Goal: Task Accomplishment & Management: Use online tool/utility

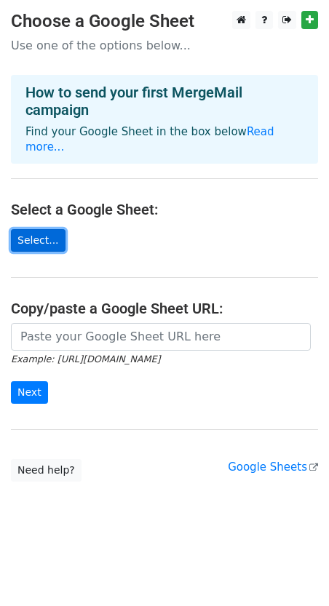
click at [32, 229] on link "Select..." at bounding box center [38, 240] width 55 height 23
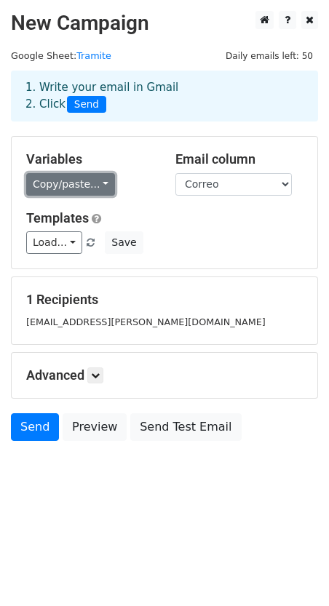
click at [101, 183] on link "Copy/paste..." at bounding box center [70, 184] width 89 height 23
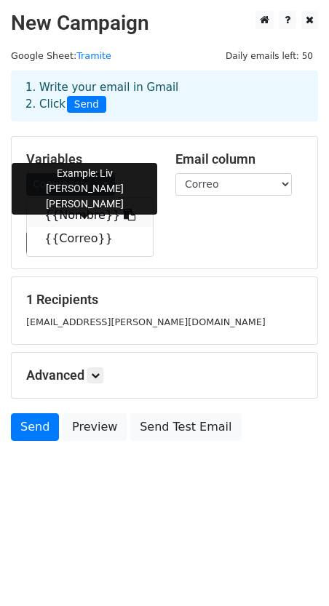
click at [88, 213] on link "{{Nombre}}" at bounding box center [90, 215] width 126 height 23
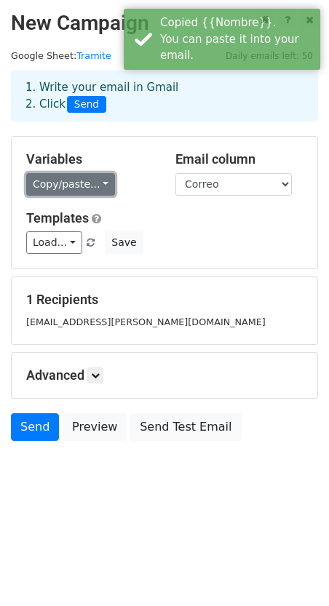
click at [101, 184] on link "Copy/paste..." at bounding box center [70, 184] width 89 height 23
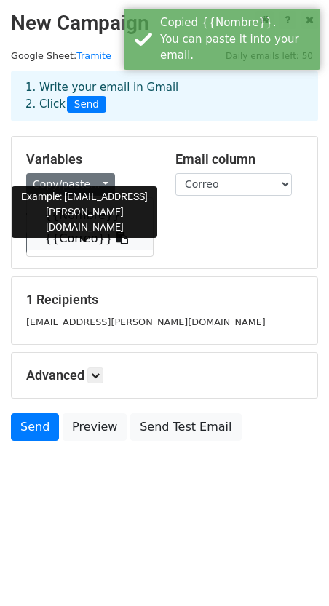
click at [75, 239] on link "{{Correo}}" at bounding box center [90, 238] width 126 height 23
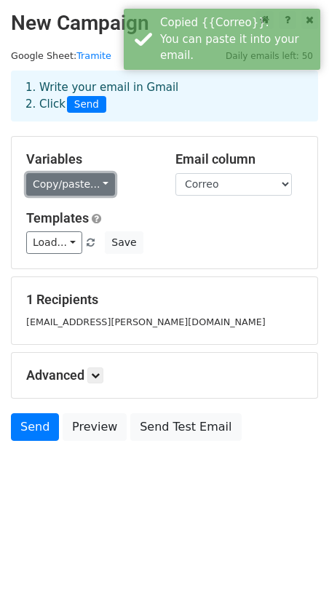
click at [98, 183] on link "Copy/paste..." at bounding box center [70, 184] width 89 height 23
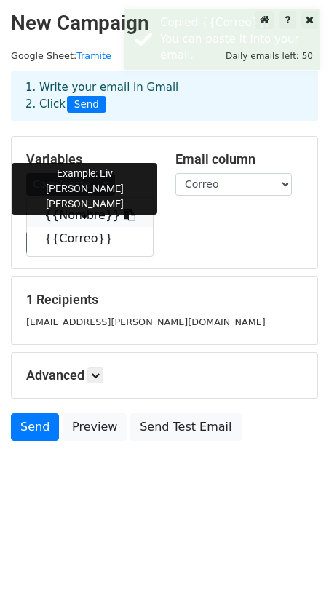
click at [84, 212] on link "{{Nombre}}" at bounding box center [90, 215] width 126 height 23
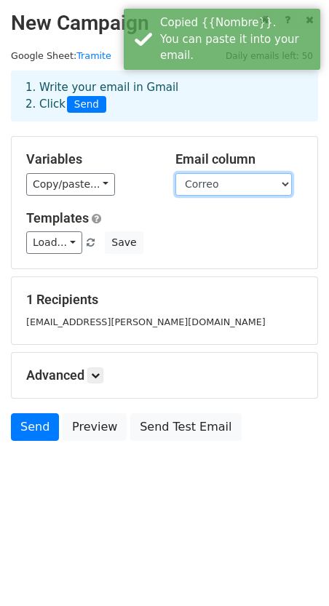
click at [251, 175] on select "Nombre Correo" at bounding box center [233, 184] width 116 height 23
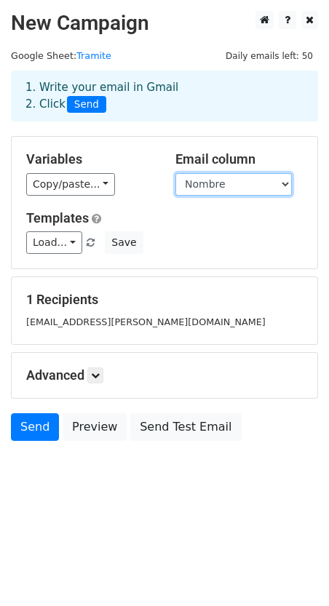
click at [175, 173] on select "Nombre Correo" at bounding box center [233, 184] width 116 height 23
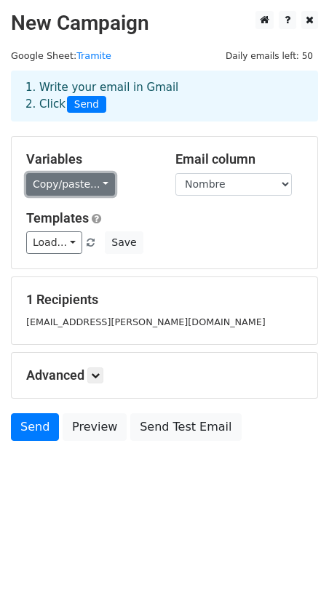
click at [94, 183] on link "Copy/paste..." at bounding box center [70, 184] width 89 height 23
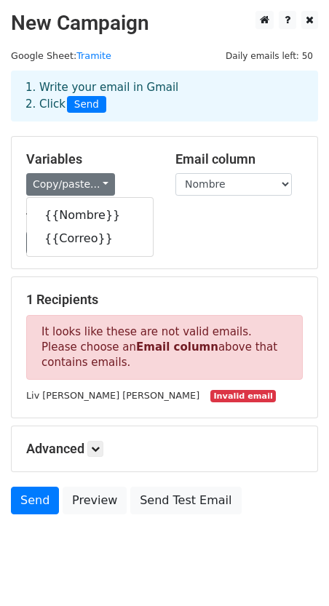
click at [215, 260] on div "Variables Copy/paste... {{Nombre}} {{Correo}} Email column Nombre Correo Templa…" at bounding box center [165, 203] width 306 height 132
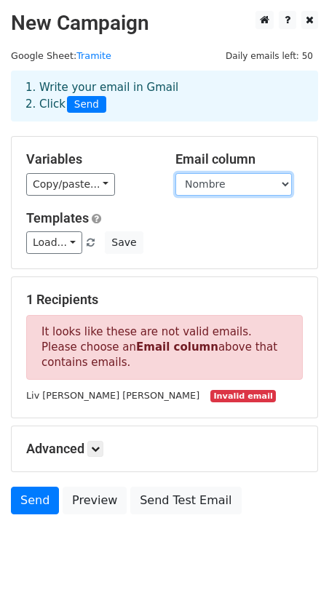
click at [245, 181] on select "Nombre Correo" at bounding box center [233, 184] width 116 height 23
select select "Correo"
click at [175, 173] on select "Nombre Correo" at bounding box center [233, 184] width 116 height 23
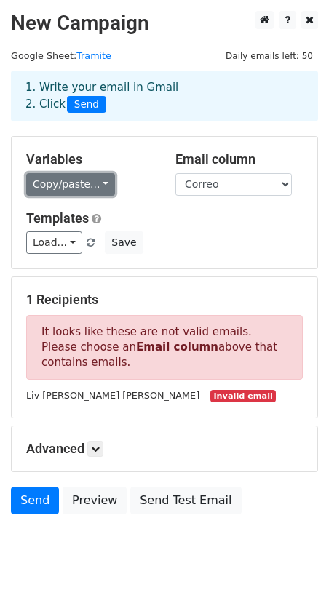
click at [103, 186] on link "Copy/paste..." at bounding box center [70, 184] width 89 height 23
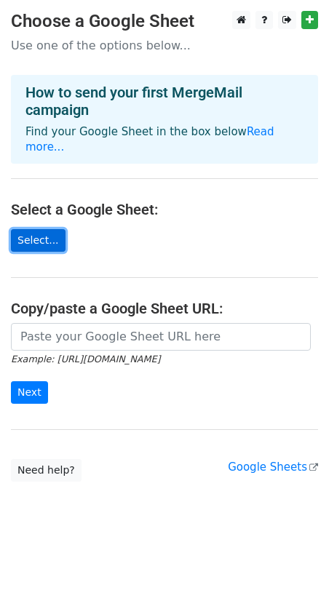
click at [36, 229] on link "Select..." at bounding box center [38, 240] width 55 height 23
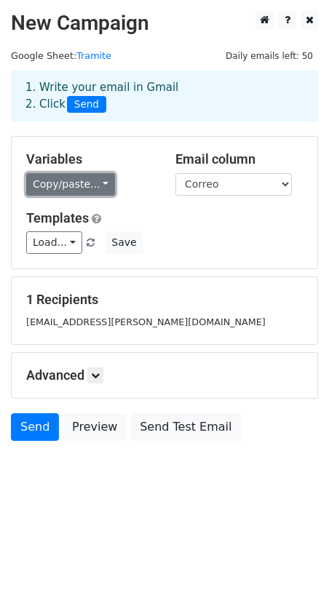
click at [96, 184] on link "Copy/paste..." at bounding box center [70, 184] width 89 height 23
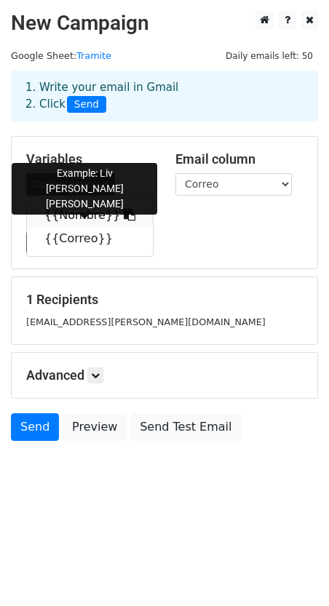
click at [87, 211] on link "{{Nombre}}" at bounding box center [90, 215] width 126 height 23
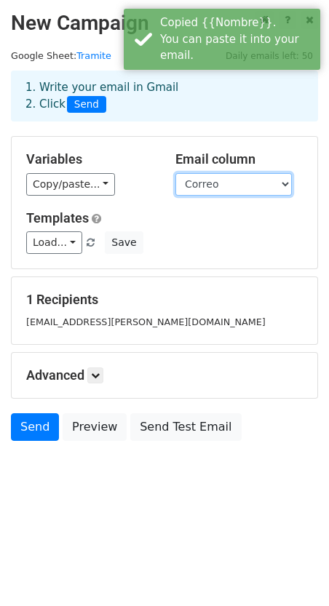
click at [289, 185] on select "Nombre Correo" at bounding box center [233, 184] width 116 height 23
click at [175, 173] on select "Nombre Correo" at bounding box center [233, 184] width 116 height 23
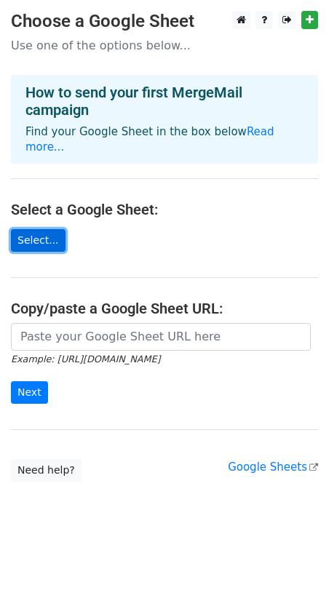
click at [39, 229] on link "Select..." at bounding box center [38, 240] width 55 height 23
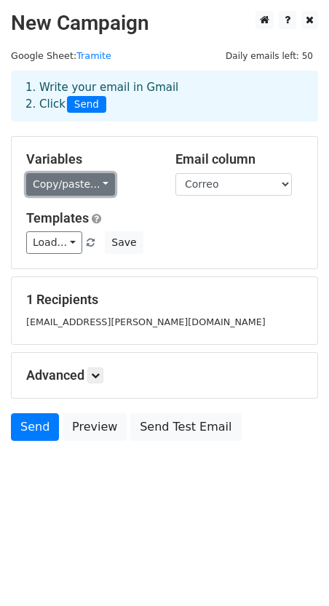
click at [97, 183] on link "Copy/paste..." at bounding box center [70, 184] width 89 height 23
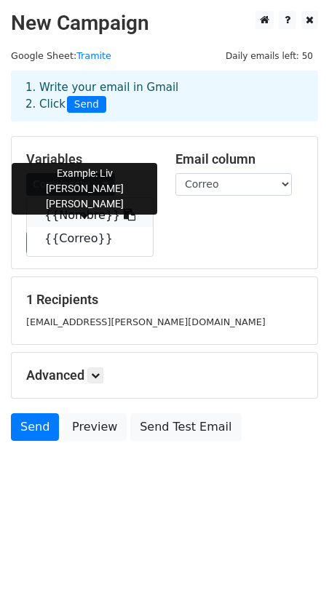
click at [75, 211] on link "{{Nombre}}" at bounding box center [90, 215] width 126 height 23
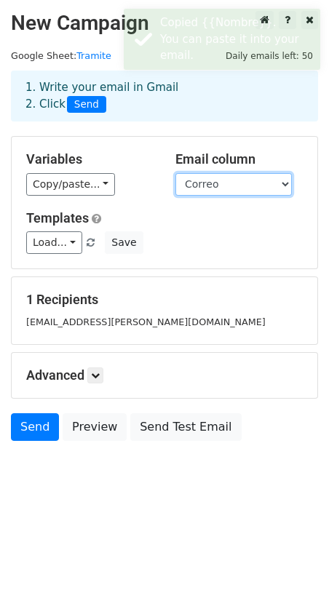
click at [283, 183] on select "Nombre Correo" at bounding box center [233, 184] width 116 height 23
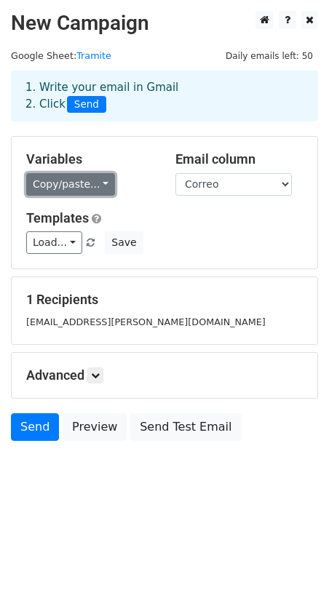
click at [99, 184] on link "Copy/paste..." at bounding box center [70, 184] width 89 height 23
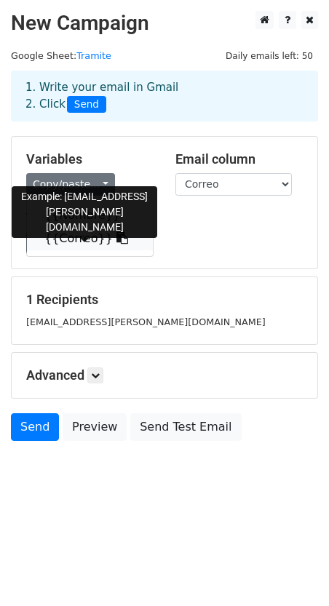
click at [84, 234] on link "{{Correo}}" at bounding box center [90, 238] width 126 height 23
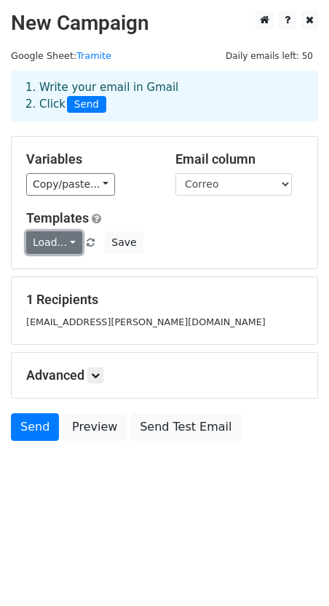
click at [71, 243] on link "Load..." at bounding box center [54, 242] width 56 height 23
click at [146, 200] on div "Variables Copy/paste... {{Nombre}} {{Correo}} Email column Nombre Correo Templa…" at bounding box center [165, 203] width 306 height 132
click at [66, 241] on link "Load..." at bounding box center [54, 242] width 56 height 23
click at [183, 223] on h5 "Templates" at bounding box center [164, 218] width 277 height 16
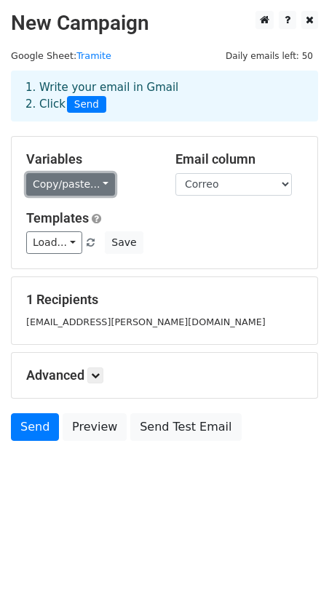
click at [100, 184] on link "Copy/paste..." at bounding box center [70, 184] width 89 height 23
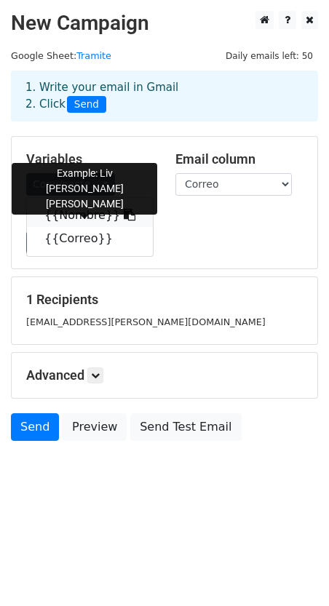
click at [76, 214] on link "{{Nombre}}" at bounding box center [90, 215] width 126 height 23
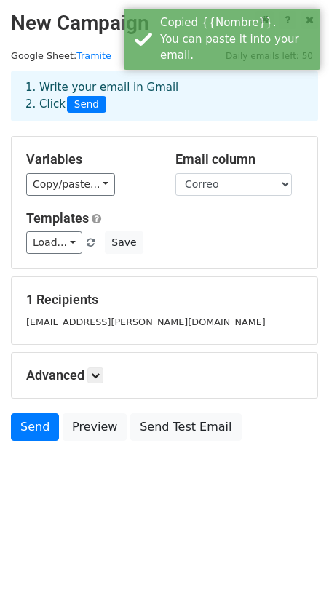
click at [182, 214] on h5 "Templates" at bounding box center [164, 218] width 277 height 16
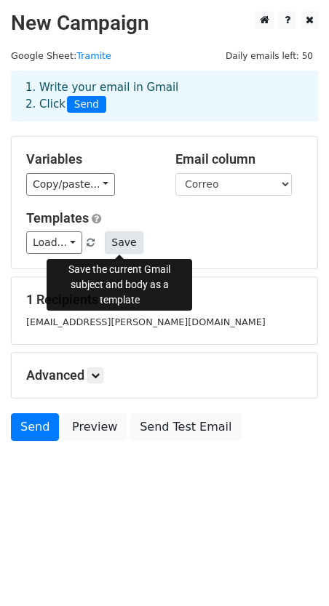
click at [125, 241] on button "Save" at bounding box center [124, 242] width 38 height 23
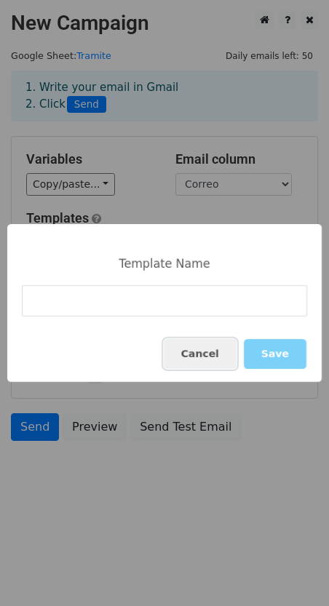
click at [229, 351] on button "Cancel" at bounding box center [200, 354] width 73 height 30
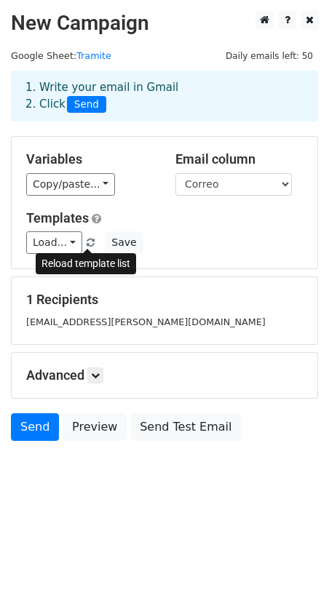
click at [87, 240] on span at bounding box center [91, 243] width 8 height 9
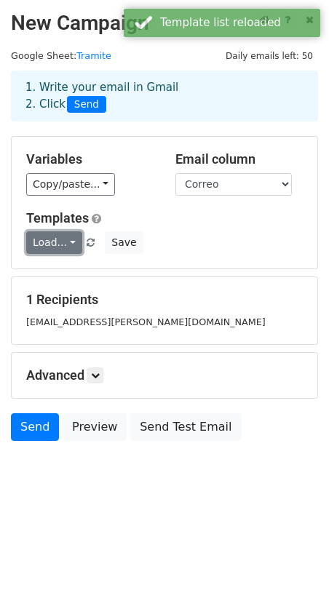
click at [73, 240] on link "Load..." at bounding box center [54, 242] width 56 height 23
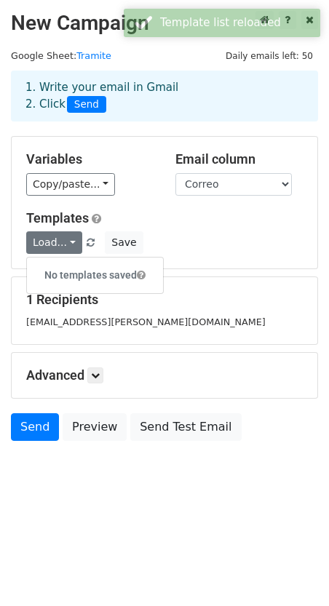
click at [149, 194] on div "Copy/paste... {{Nombre}} {{Correo}}" at bounding box center [89, 184] width 127 height 23
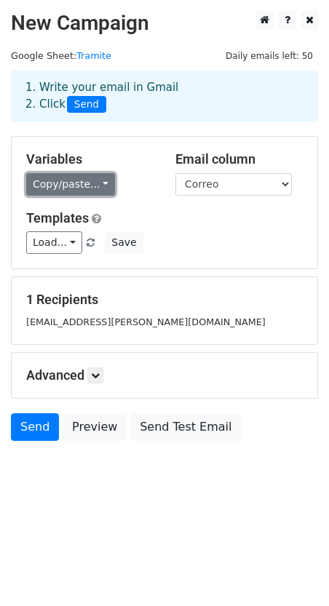
click at [99, 183] on link "Copy/paste..." at bounding box center [70, 184] width 89 height 23
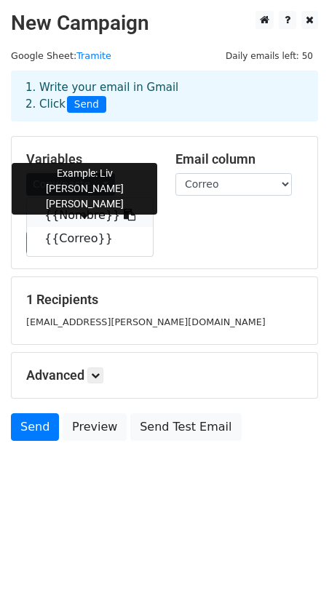
click at [90, 215] on link "{{Nombre}}" at bounding box center [90, 215] width 126 height 23
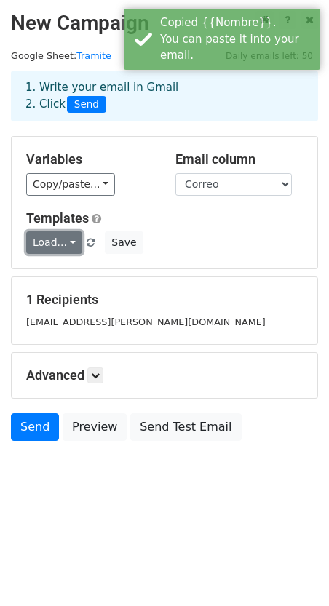
click at [68, 240] on link "Load..." at bounding box center [54, 242] width 56 height 23
click at [146, 195] on div "Copy/paste... {{Nombre}} {{Correo}}" at bounding box center [89, 184] width 127 height 23
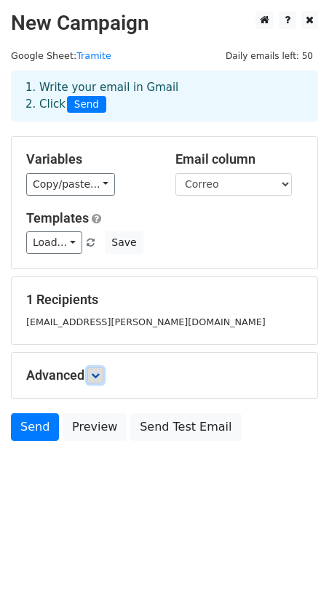
click at [99, 373] on icon at bounding box center [95, 375] width 9 height 9
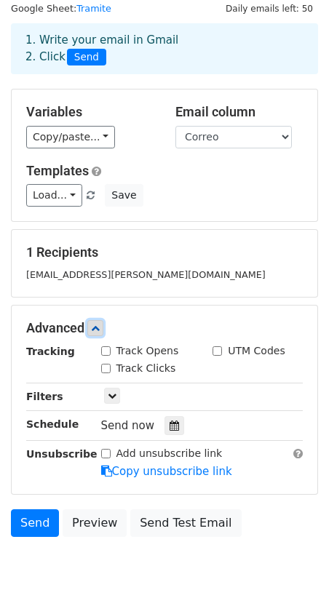
scroll to position [102, 0]
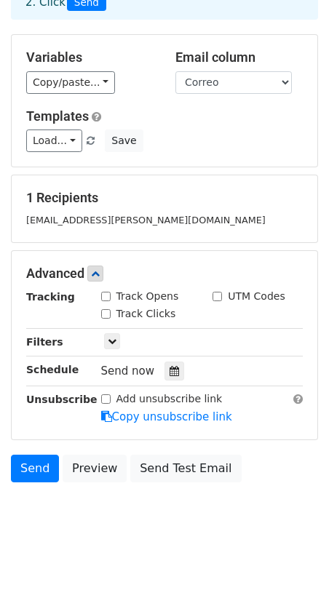
click at [106, 297] on input "Track Opens" at bounding box center [105, 296] width 9 height 9
checkbox input "true"
click at [106, 312] on input "Track Clicks" at bounding box center [105, 313] width 9 height 9
checkbox input "true"
click at [216, 296] on input "UTM Codes" at bounding box center [217, 296] width 9 height 9
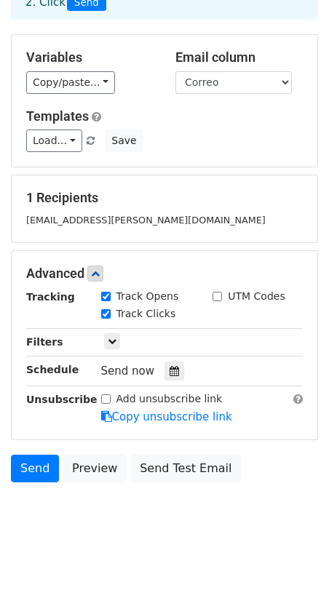
checkbox input "true"
click at [114, 337] on icon at bounding box center [112, 341] width 9 height 9
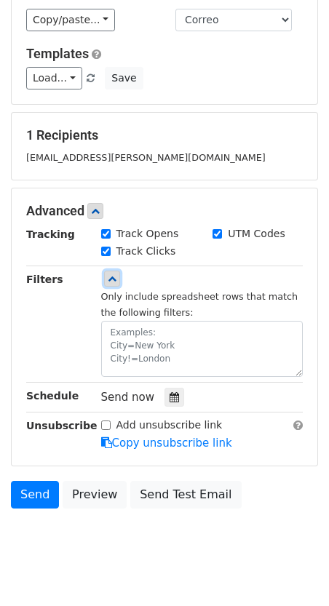
scroll to position [191, 0]
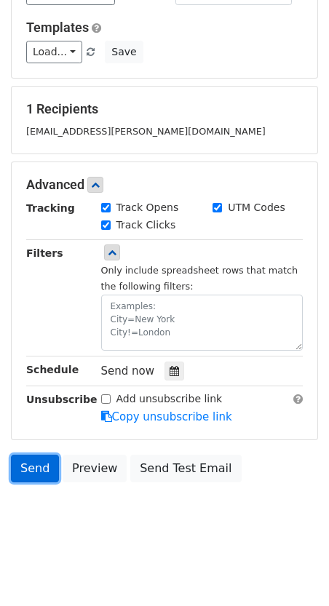
click at [36, 464] on link "Send" at bounding box center [35, 469] width 48 height 28
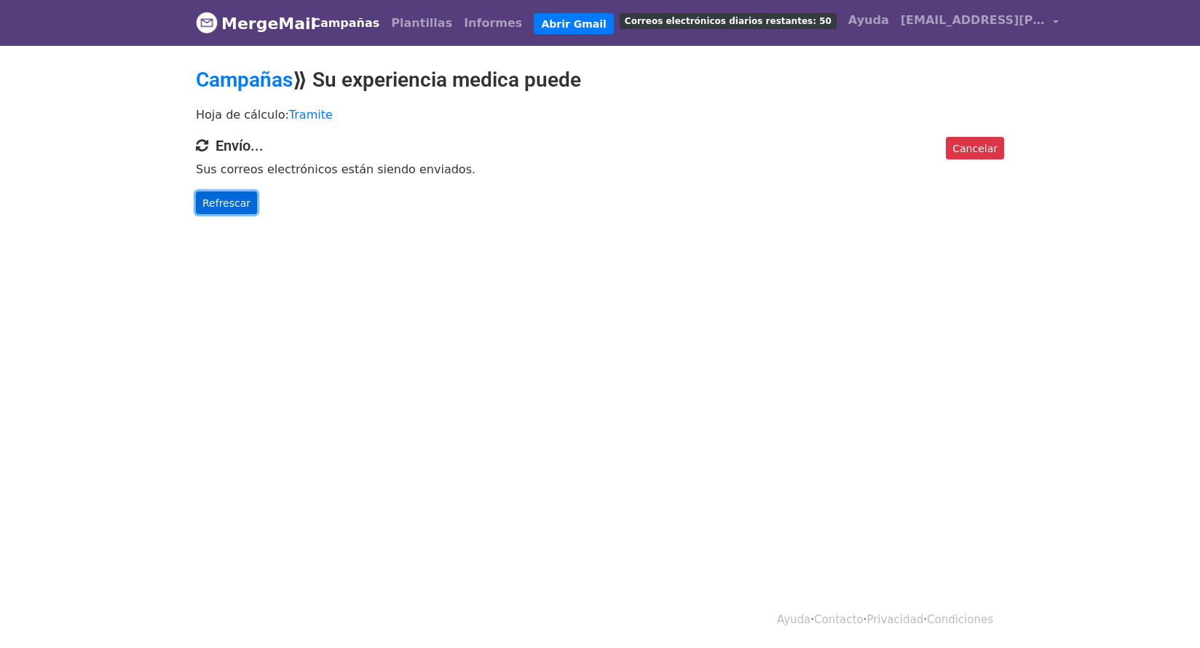
click at [226, 199] on font "Refrescar" at bounding box center [226, 203] width 48 height 12
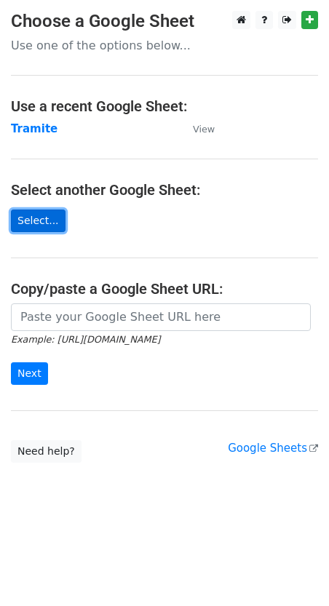
click at [39, 219] on link "Select..." at bounding box center [38, 221] width 55 height 23
click at [33, 122] on strong "Tramite" at bounding box center [34, 128] width 47 height 13
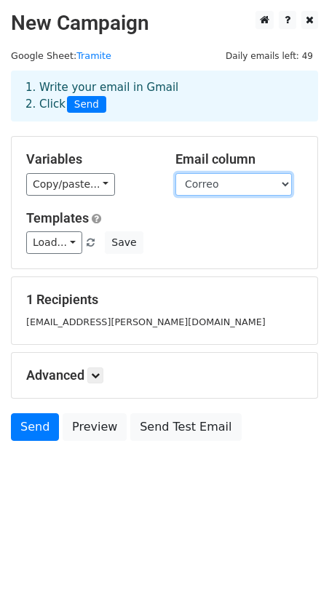
click at [288, 183] on select "Nombre Correo" at bounding box center [233, 184] width 116 height 23
click at [175, 173] on select "Nombre Correo" at bounding box center [233, 184] width 116 height 23
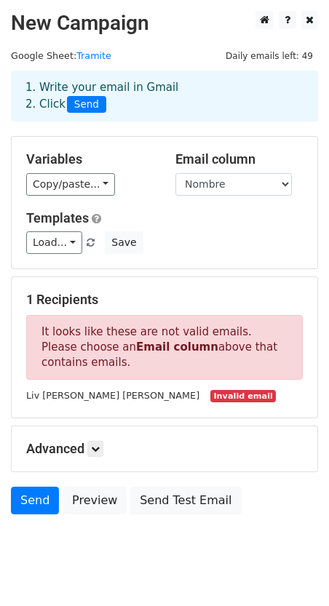
click at [182, 210] on h5 "Templates" at bounding box center [164, 218] width 277 height 16
click at [81, 337] on p "It looks like these are not valid emails. Please choose an Email column above t…" at bounding box center [164, 347] width 277 height 65
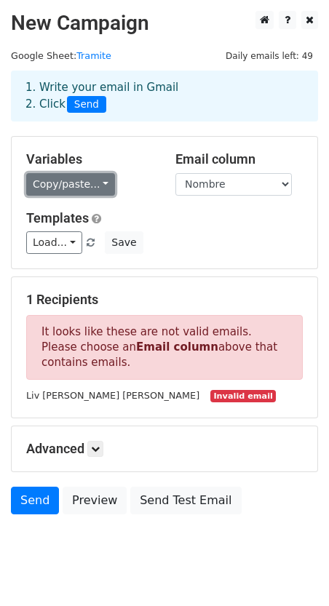
click at [98, 183] on link "Copy/paste..." at bounding box center [70, 184] width 89 height 23
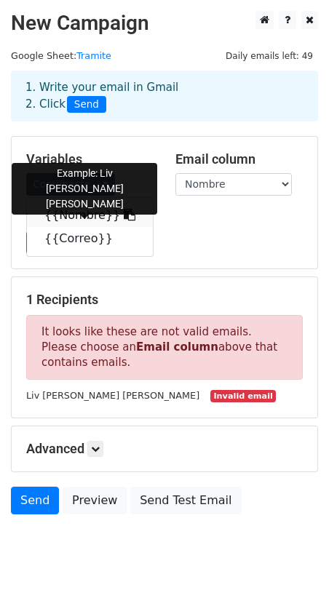
click at [88, 211] on link "{{Nombre}}" at bounding box center [90, 215] width 126 height 23
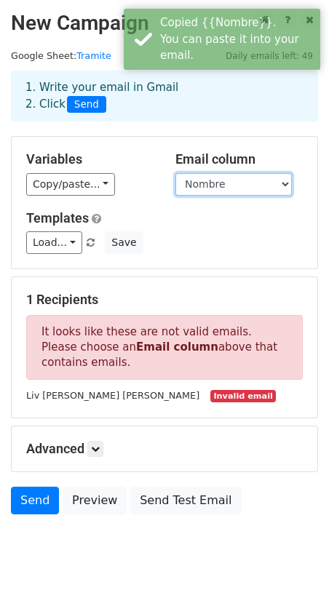
click at [282, 182] on select "Nombre Correo" at bounding box center [233, 184] width 116 height 23
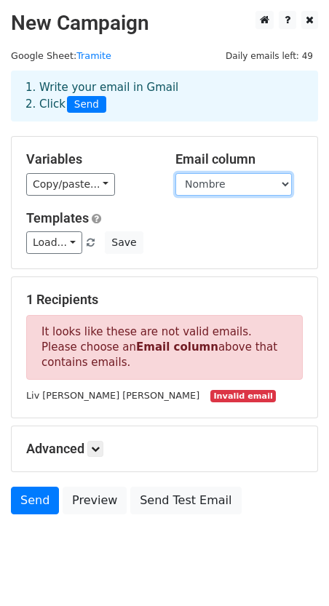
select select "Correo"
click at [175, 173] on select "Nombre Correo" at bounding box center [233, 184] width 116 height 23
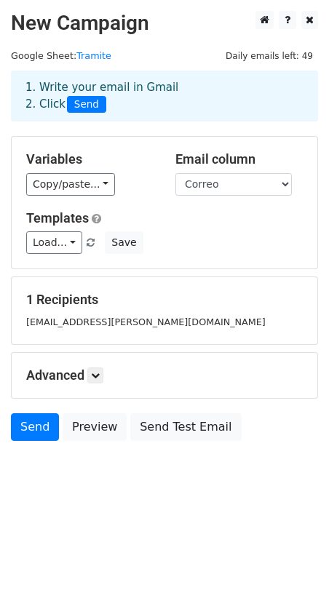
click at [96, 366] on div "Advanced Tracking Track Opens UTM Codes Track Clicks Filters Only include sprea…" at bounding box center [165, 375] width 306 height 45
click at [95, 373] on icon at bounding box center [95, 375] width 9 height 9
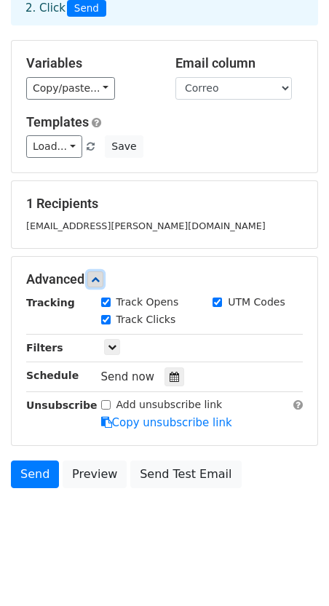
scroll to position [102, 0]
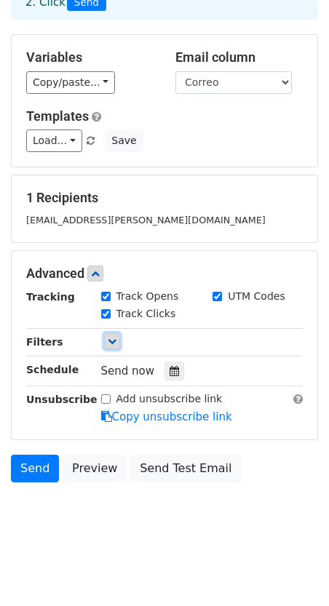
click at [112, 338] on icon at bounding box center [112, 341] width 9 height 9
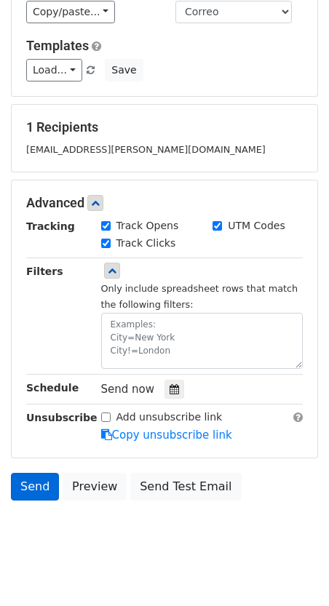
scroll to position [191, 0]
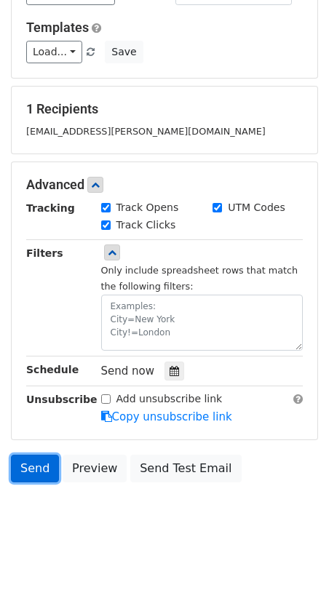
click at [31, 465] on link "Send" at bounding box center [35, 469] width 48 height 28
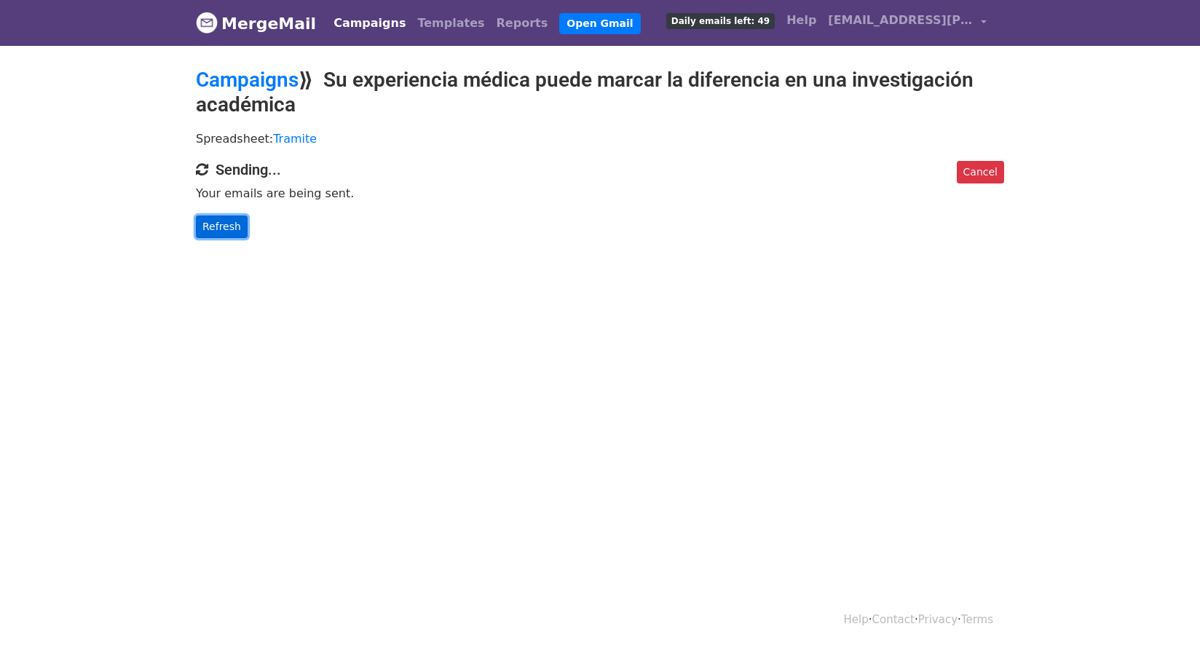
click at [229, 227] on link "Refresh" at bounding box center [222, 226] width 52 height 23
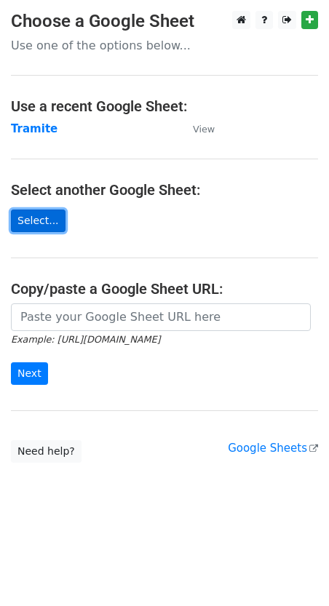
click at [39, 219] on link "Select..." at bounding box center [38, 221] width 55 height 23
click at [48, 221] on link "Select..." at bounding box center [38, 221] width 55 height 23
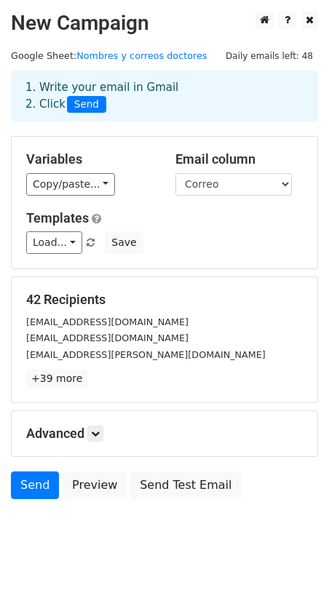
scroll to position [17, 0]
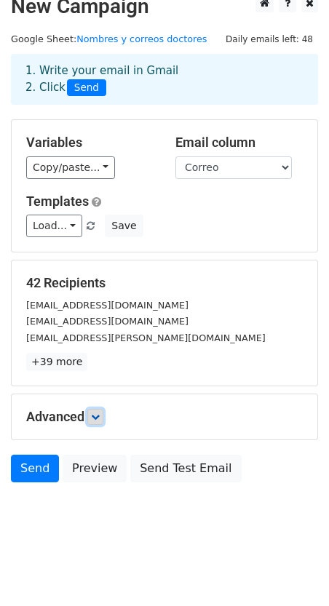
click at [100, 415] on icon at bounding box center [95, 417] width 9 height 9
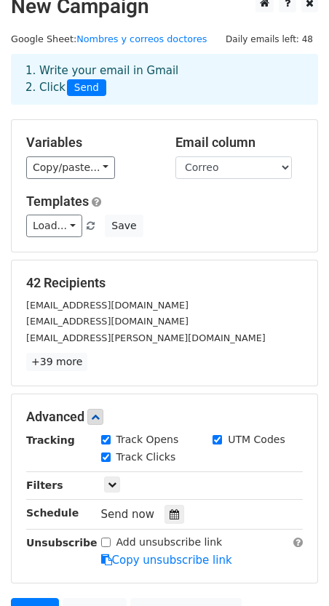
scroll to position [0, 0]
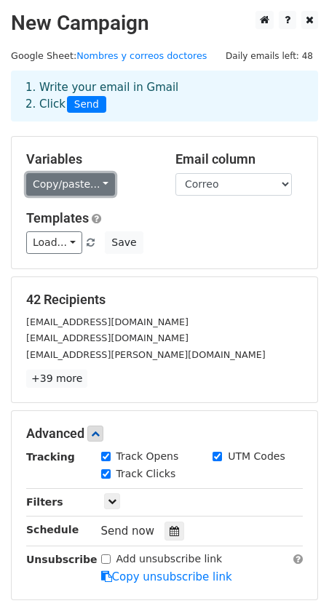
click at [98, 185] on link "Copy/paste..." at bounding box center [70, 184] width 89 height 23
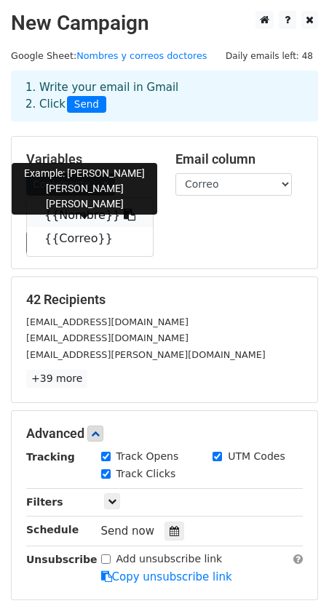
click at [83, 209] on link "{{Nombre}}" at bounding box center [90, 215] width 126 height 23
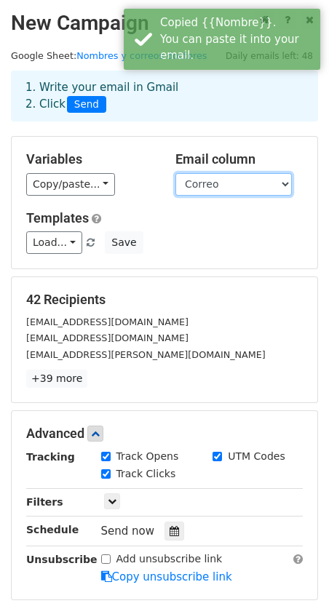
click at [261, 182] on select "Nombre Correo" at bounding box center [233, 184] width 116 height 23
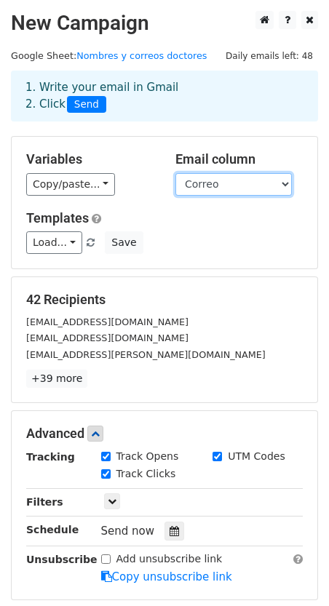
select select "Nombre"
click at [175, 173] on select "Nombre Correo" at bounding box center [233, 184] width 116 height 23
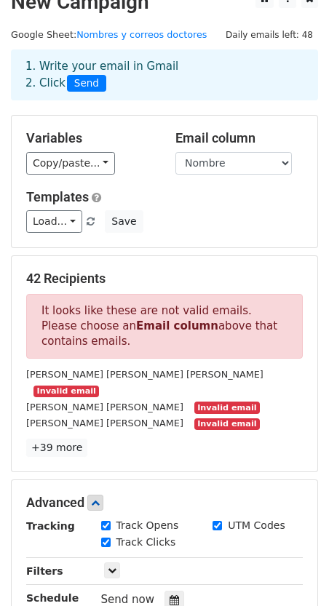
scroll to position [20, 0]
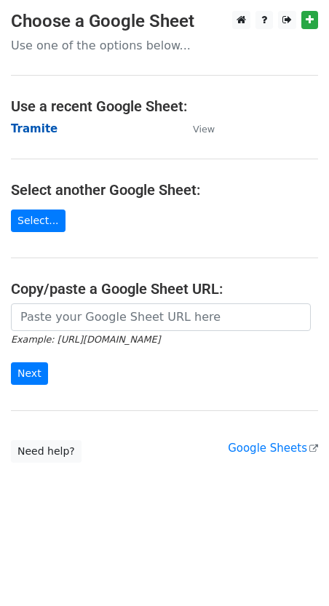
click at [35, 125] on strong "Tramite" at bounding box center [34, 128] width 47 height 13
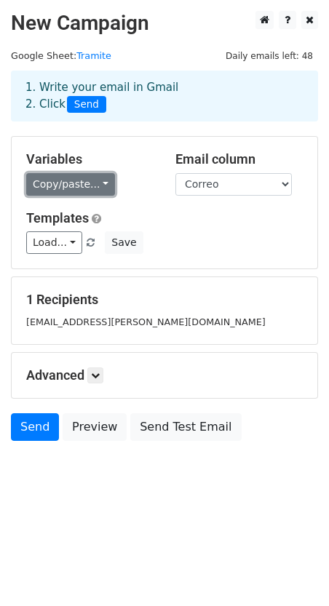
click at [98, 181] on link "Copy/paste..." at bounding box center [70, 184] width 89 height 23
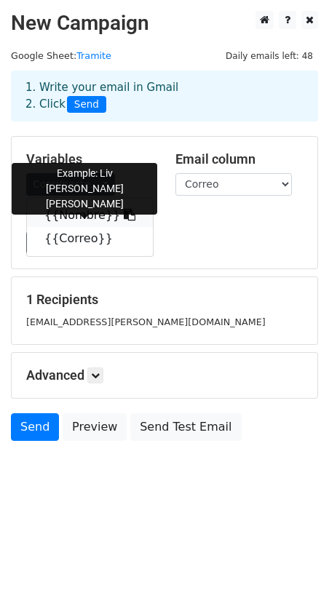
click at [82, 213] on link "{{Nombre}}" at bounding box center [90, 215] width 126 height 23
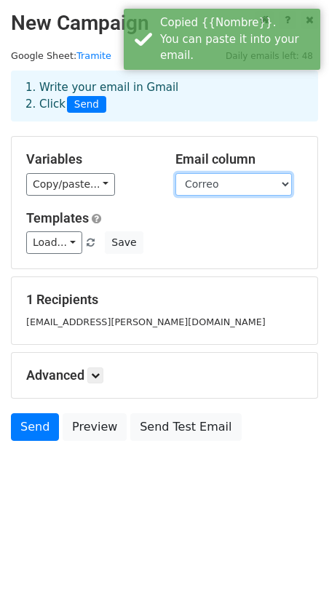
click at [256, 184] on select "Nombre Correo" at bounding box center [233, 184] width 116 height 23
click at [175, 173] on select "Nombre Correo" at bounding box center [233, 184] width 116 height 23
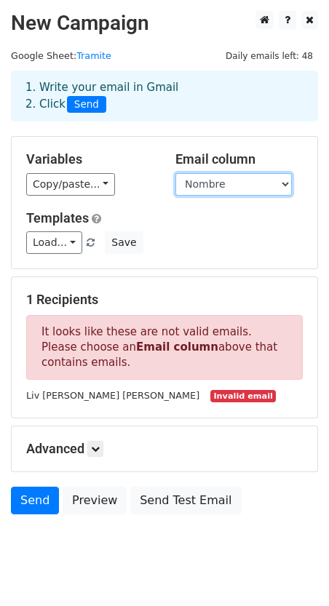
scroll to position [33, 0]
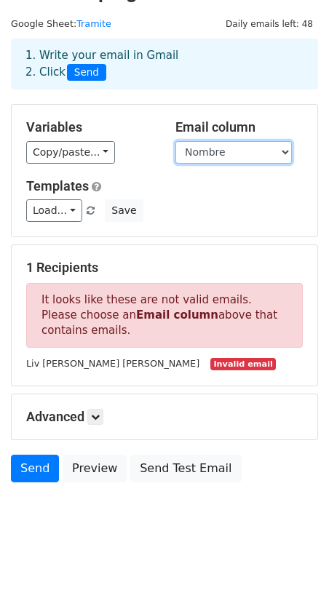
click at [215, 151] on select "Nombre Correo" at bounding box center [233, 152] width 116 height 23
select select "Correo"
click at [175, 141] on select "Nombre Correo" at bounding box center [233, 152] width 116 height 23
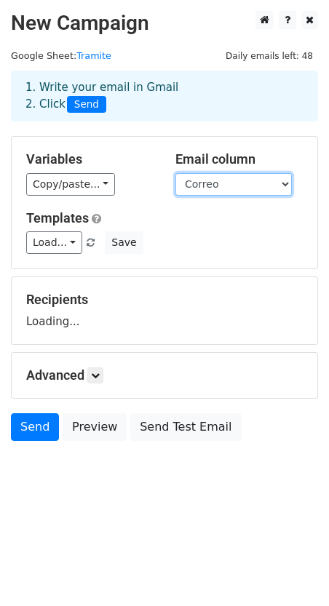
scroll to position [0, 0]
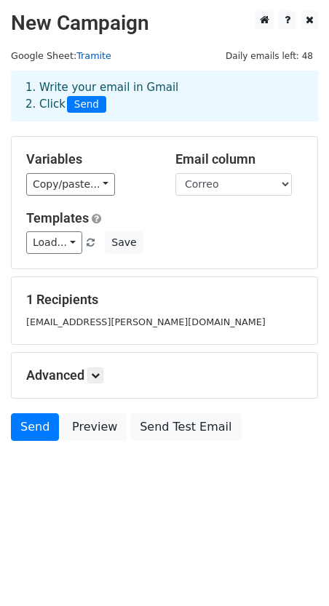
click at [91, 54] on link "Tramite" at bounding box center [93, 55] width 35 height 11
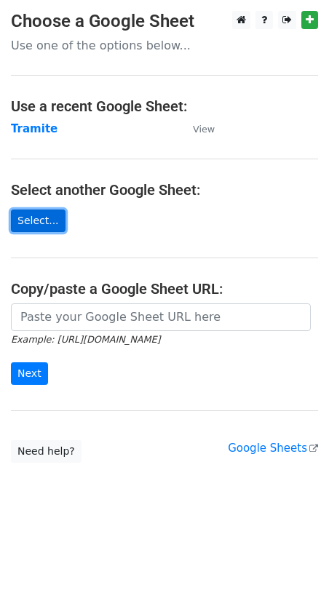
click at [39, 218] on link "Select..." at bounding box center [38, 221] width 55 height 23
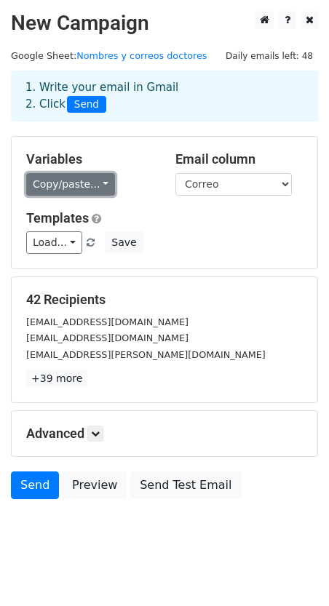
click at [92, 180] on link "Copy/paste..." at bounding box center [70, 184] width 89 height 23
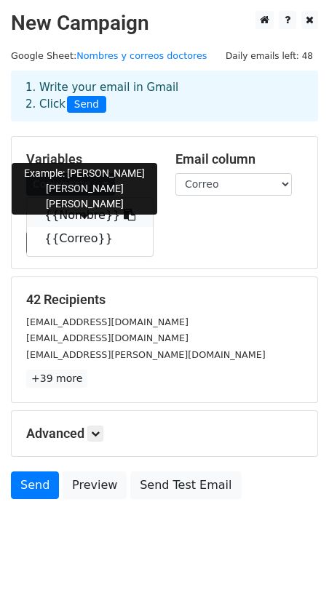
click at [89, 214] on link "{{Nombre}}" at bounding box center [90, 215] width 126 height 23
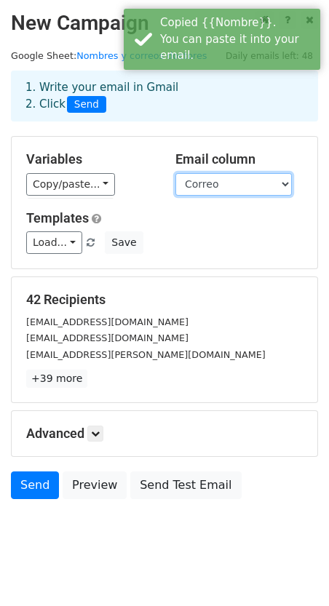
click at [221, 183] on select "Nombre Correo" at bounding box center [233, 184] width 116 height 23
click at [175, 173] on select "Nombre Correo" at bounding box center [233, 184] width 116 height 23
click at [181, 215] on h5 "Templates" at bounding box center [164, 218] width 277 height 16
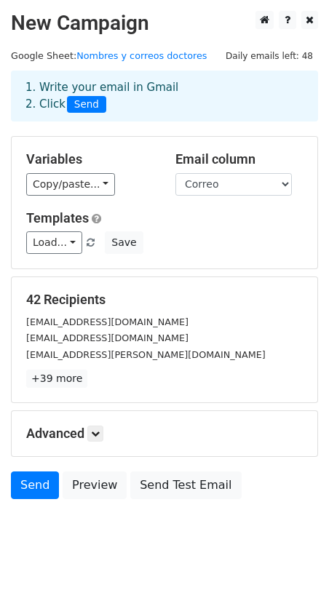
scroll to position [17, 0]
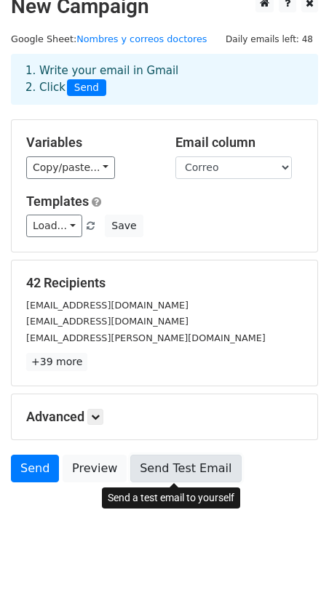
click at [186, 469] on link "Send Test Email" at bounding box center [185, 469] width 111 height 28
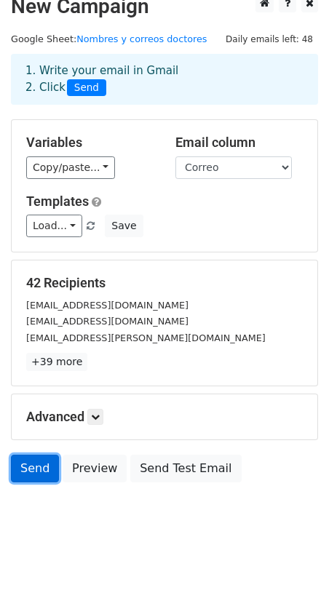
click at [39, 470] on link "Send" at bounding box center [35, 469] width 48 height 28
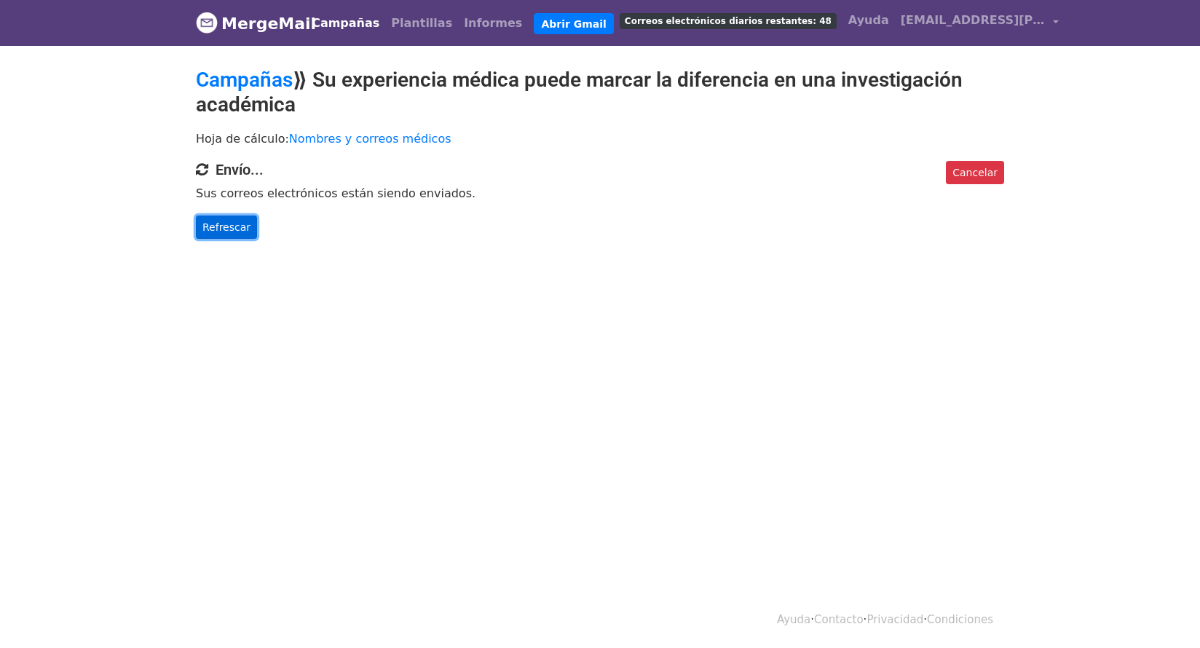
click at [232, 222] on font "Refrescar" at bounding box center [226, 227] width 48 height 12
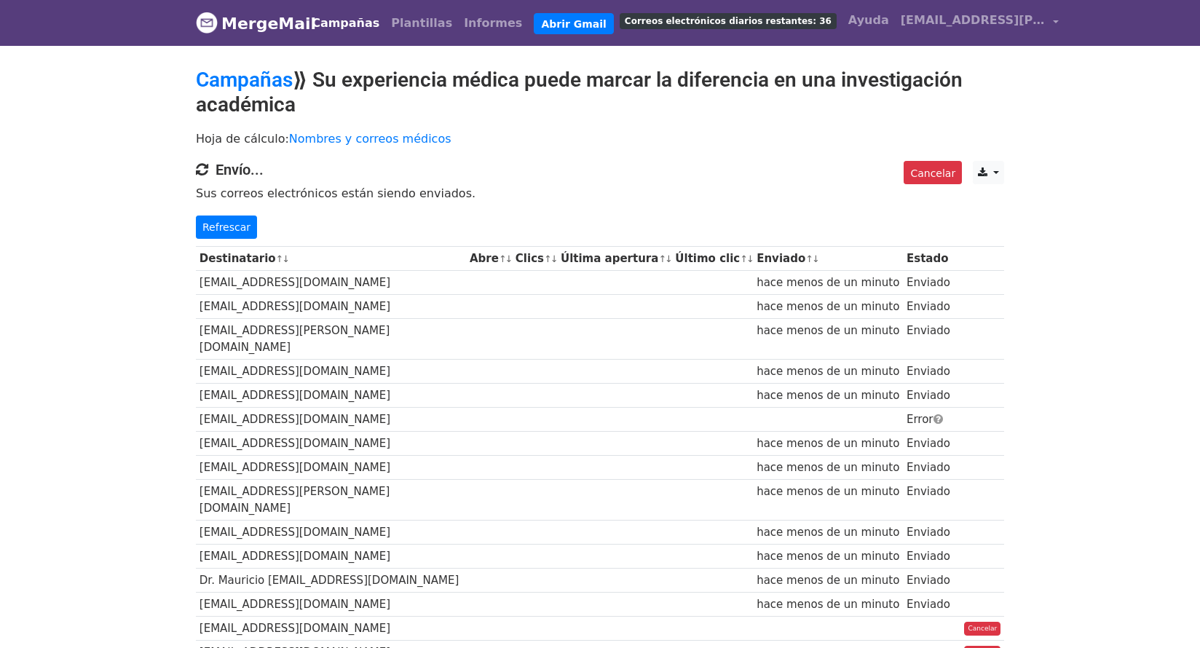
click at [666, 20] on font "Correos electrónicos diarios restantes: 36" at bounding box center [728, 21] width 207 height 10
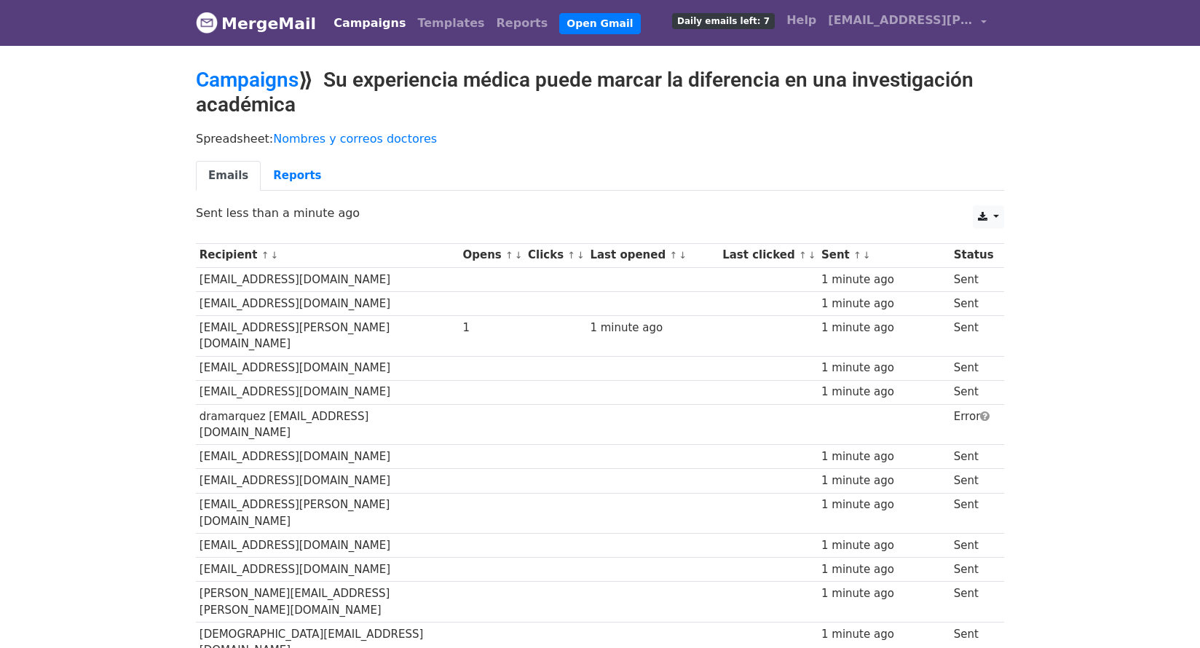
click at [488, 159] on div "Spreadsheet: Nombres y correos doctores Emails Reports" at bounding box center [600, 165] width 830 height 82
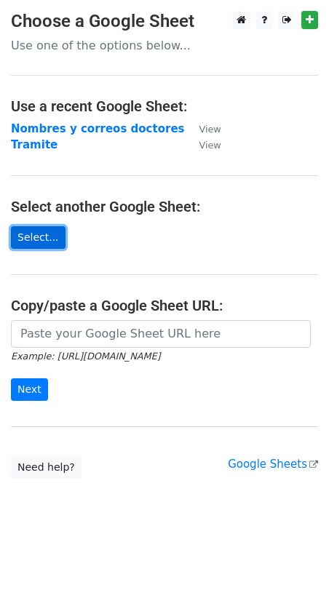
click at [25, 237] on link "Select..." at bounding box center [38, 237] width 55 height 23
